Goal: Transaction & Acquisition: Book appointment/travel/reservation

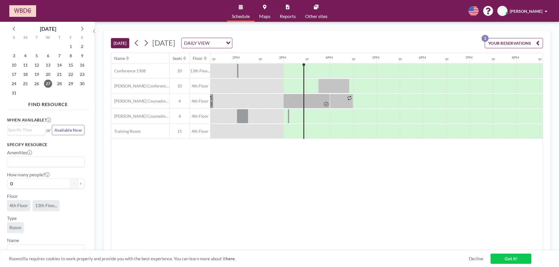
scroll to position [0, 675]
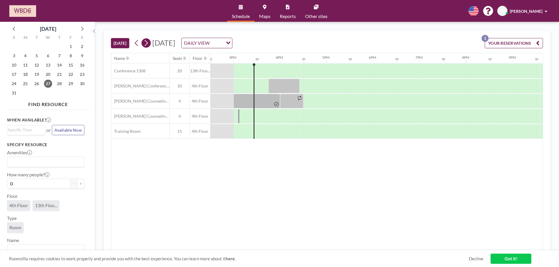
click at [148, 42] on icon at bounding box center [146, 43] width 6 height 9
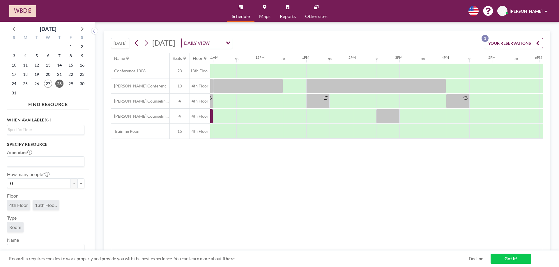
scroll to position [0, 510]
click at [314, 116] on div at bounding box center [316, 116] width 23 height 15
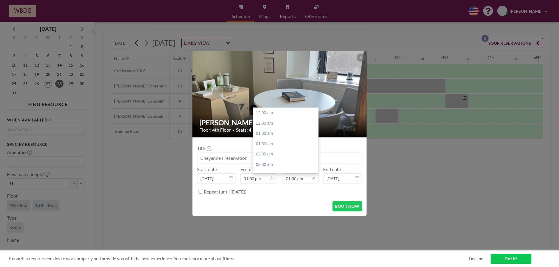
scroll to position [0, 0]
click at [289, 178] on input "01:30 pm" at bounding box center [301, 179] width 36 height 10
click at [267, 120] on div "02:00 pm" at bounding box center [287, 123] width 68 height 10
type input "02:00 pm"
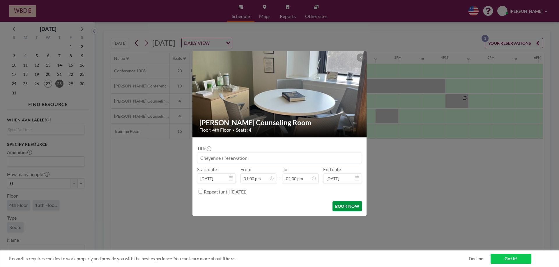
click at [345, 203] on button "BOOK NOW" at bounding box center [346, 206] width 29 height 10
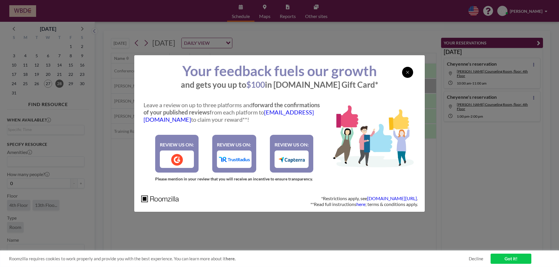
click at [406, 71] on icon at bounding box center [407, 72] width 3 height 5
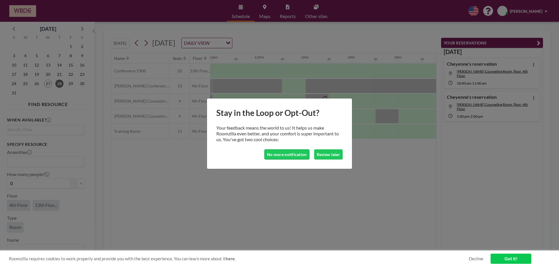
click at [287, 156] on button "No more notification" at bounding box center [286, 155] width 45 height 10
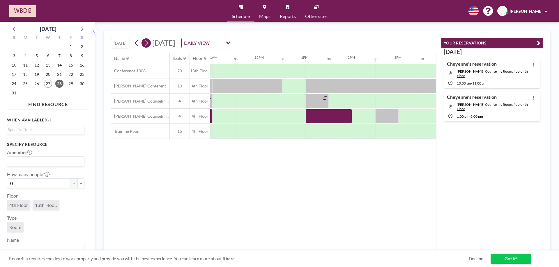
click at [148, 41] on icon at bounding box center [146, 43] width 6 height 9
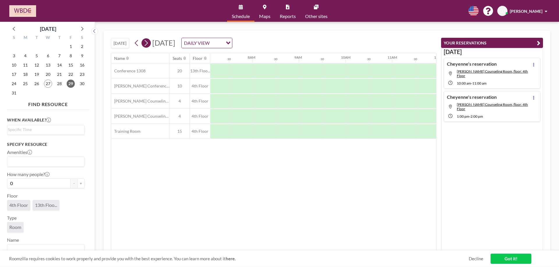
scroll to position [0, 349]
click at [147, 41] on icon at bounding box center [146, 43] width 3 height 6
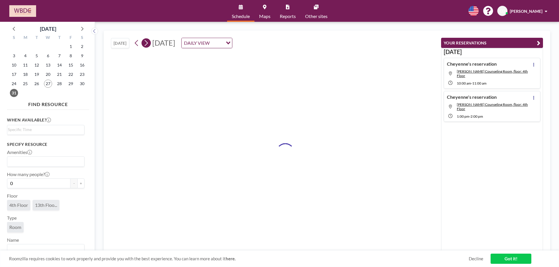
click at [147, 41] on icon at bounding box center [146, 43] width 3 height 6
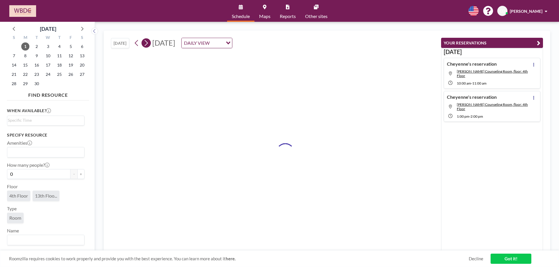
click at [147, 40] on icon at bounding box center [146, 43] width 6 height 9
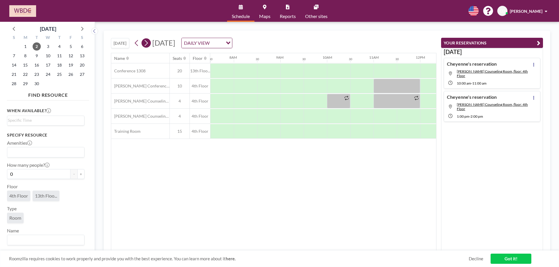
scroll to position [0, 349]
click at [339, 117] on div at bounding box center [337, 116] width 23 height 15
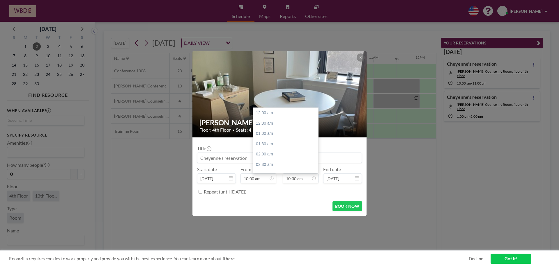
scroll to position [217, 0]
click at [298, 178] on input "10:30 am" at bounding box center [301, 179] width 36 height 10
click at [264, 144] on div "12:00 pm" at bounding box center [287, 144] width 68 height 10
type input "12:00 pm"
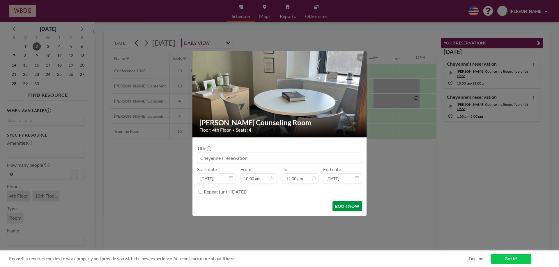
click at [345, 207] on button "BOOK NOW" at bounding box center [346, 206] width 29 height 10
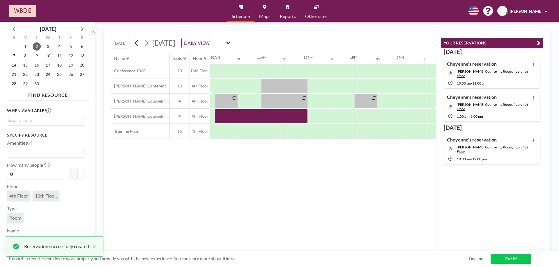
scroll to position [0, 464]
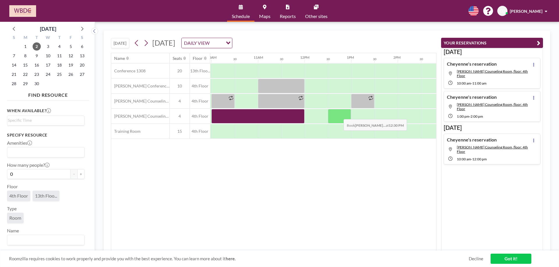
click at [339, 115] on div at bounding box center [339, 116] width 23 height 15
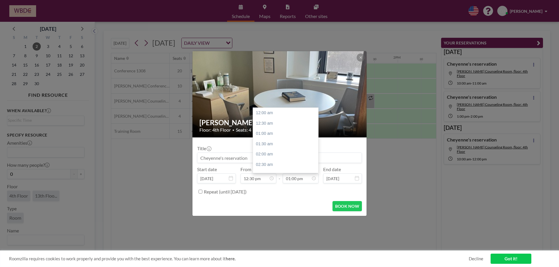
scroll to position [269, 0]
click at [300, 180] on input "01:00 pm" at bounding box center [301, 179] width 36 height 10
click at [263, 120] on div "01:30 pm" at bounding box center [287, 123] width 68 height 10
type input "01:30 pm"
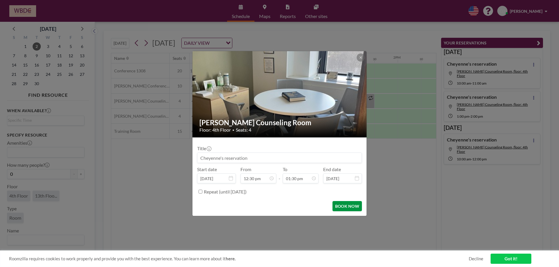
click at [342, 207] on button "BOOK NOW" at bounding box center [346, 206] width 29 height 10
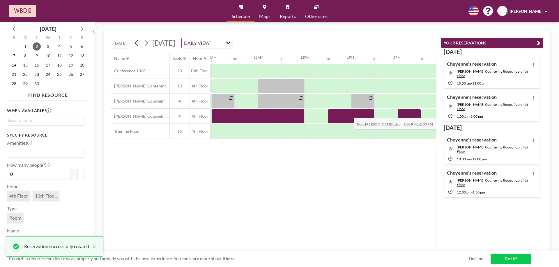
click at [410, 114] on div at bounding box center [408, 116] width 23 height 15
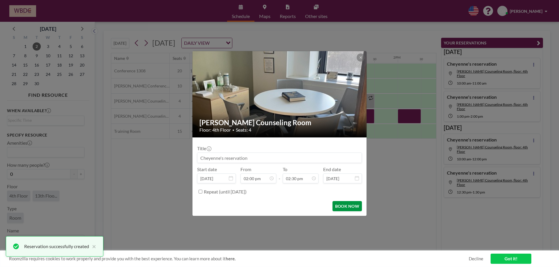
click at [348, 207] on button "BOOK NOW" at bounding box center [346, 206] width 29 height 10
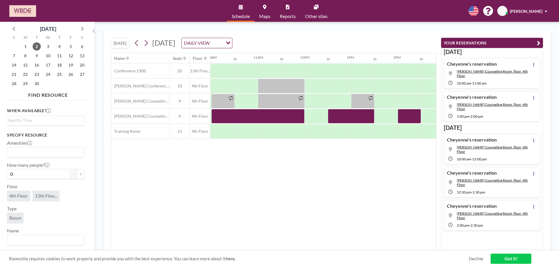
click at [370, 27] on div "[DATE] [DATE] DAILY VIEW Loading... Name Seats Floor 12AM 30 1AM 30 2AM 30 3AM …" at bounding box center [327, 145] width 464 height 246
